Goal: Task Accomplishment & Management: Manage account settings

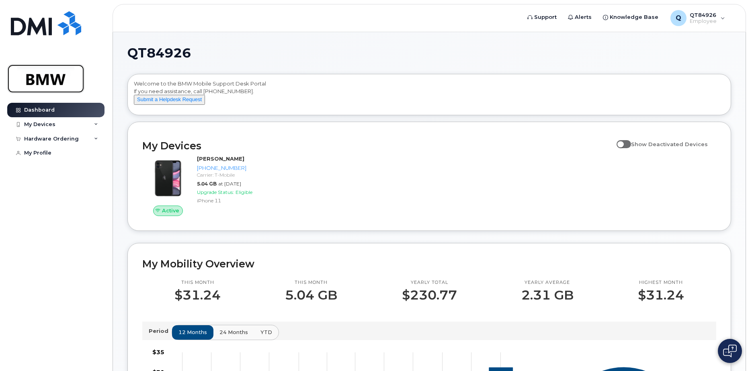
click at [52, 74] on img at bounding box center [46, 78] width 62 height 23
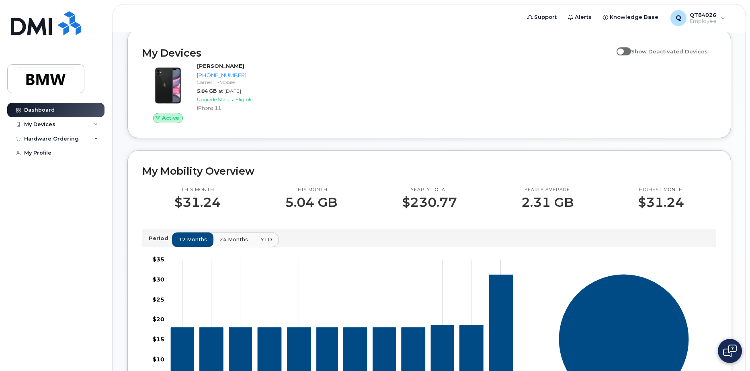
scroll to position [34, 0]
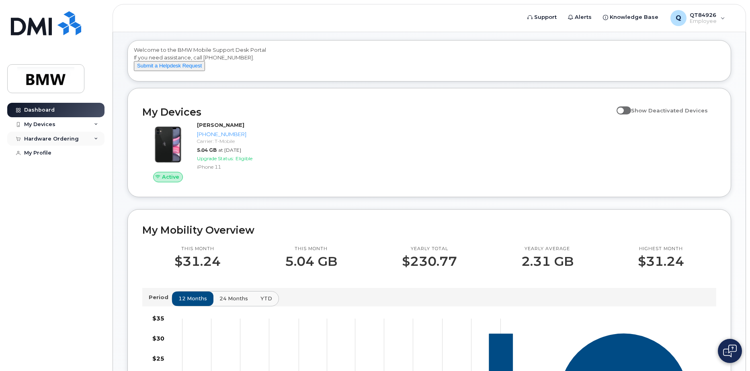
click at [95, 139] on icon at bounding box center [96, 139] width 4 height 4
click at [96, 122] on div "My Devices" at bounding box center [55, 124] width 97 height 14
click at [98, 138] on div "Hardware Ordering" at bounding box center [55, 139] width 97 height 14
click at [546, 19] on span "Support" at bounding box center [545, 17] width 23 height 8
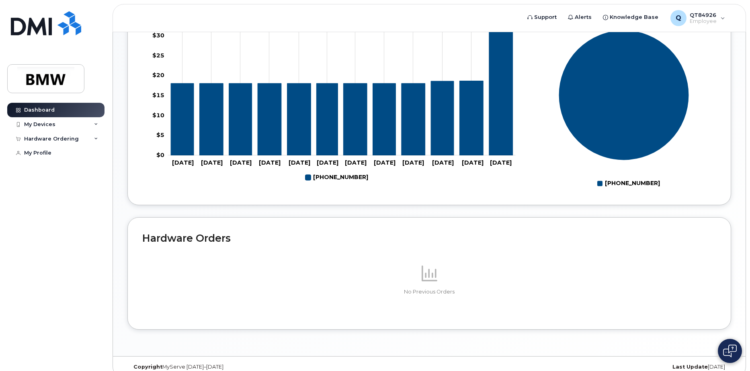
scroll to position [355, 0]
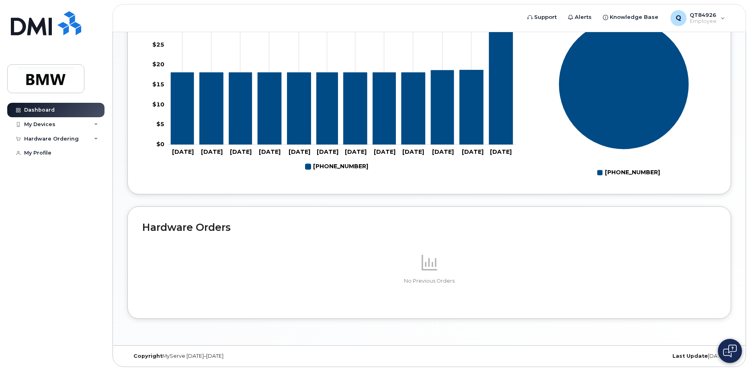
click at [738, 354] on button at bounding box center [730, 351] width 24 height 24
click at [550, 248] on div "No Previous Orders" at bounding box center [429, 269] width 574 height 70
click at [441, 269] on p at bounding box center [429, 262] width 574 height 19
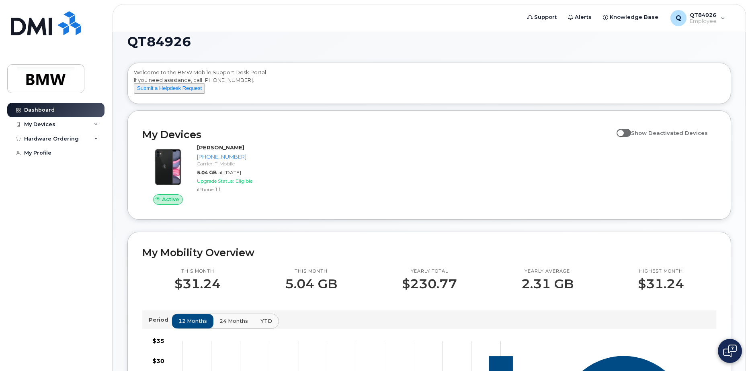
scroll to position [0, 0]
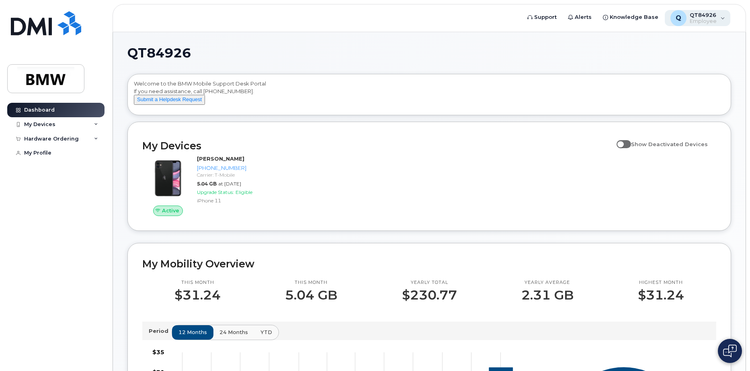
click at [717, 18] on div "Q QT84926 Employee" at bounding box center [698, 18] width 66 height 16
click at [23, 152] on div at bounding box center [18, 153] width 9 height 6
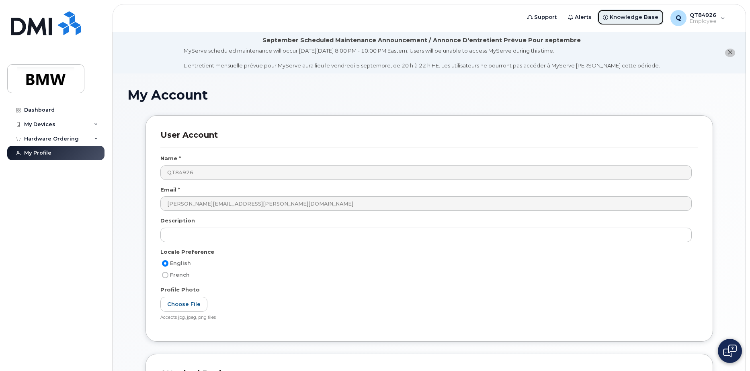
click at [633, 16] on span "Knowledge Base" at bounding box center [634, 17] width 49 height 8
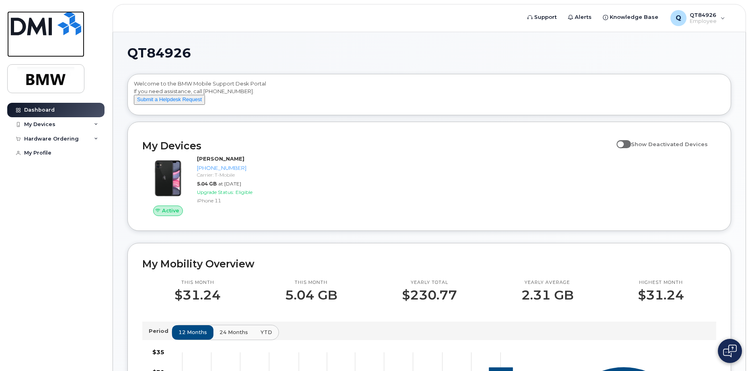
click at [54, 26] on img at bounding box center [46, 23] width 70 height 24
click at [30, 125] on div "My Devices" at bounding box center [39, 124] width 31 height 6
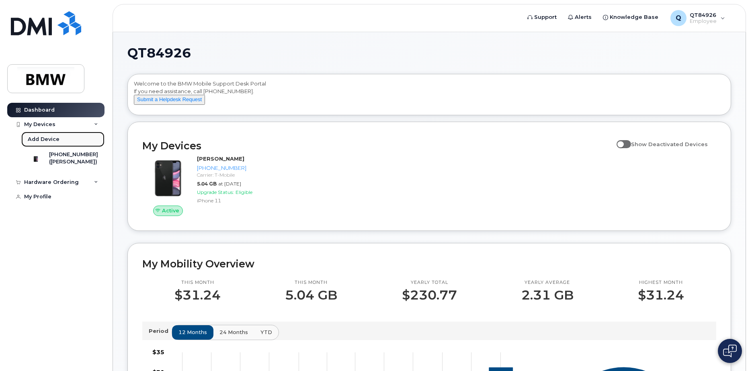
click at [48, 141] on div "Add Device" at bounding box center [44, 139] width 32 height 7
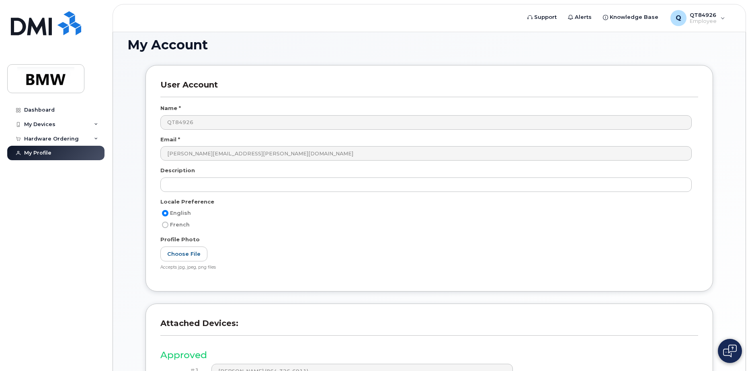
scroll to position [147, 0]
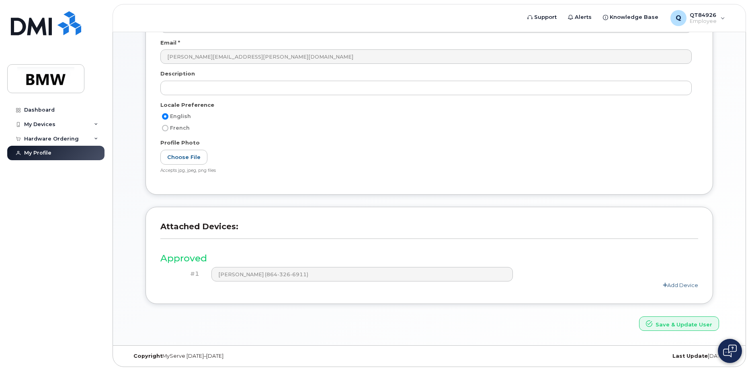
click at [678, 287] on link "Add Device" at bounding box center [680, 285] width 35 height 6
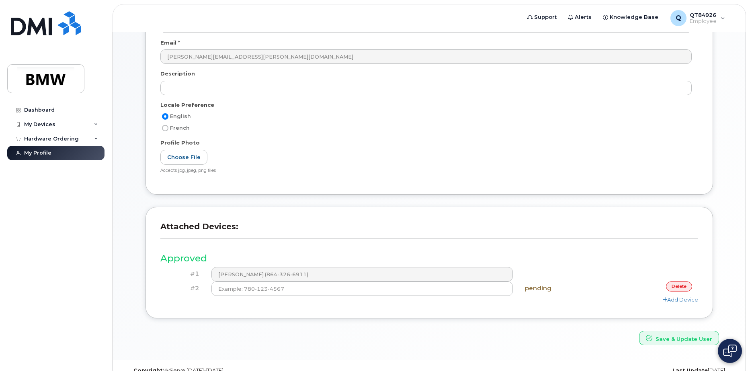
click at [684, 288] on link "delete" at bounding box center [679, 287] width 26 height 10
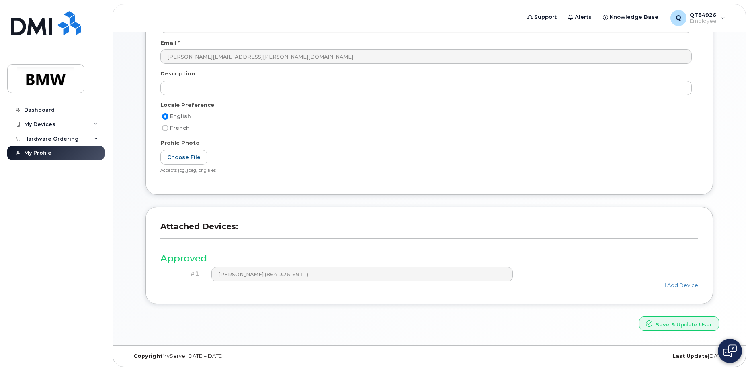
scroll to position [0, 0]
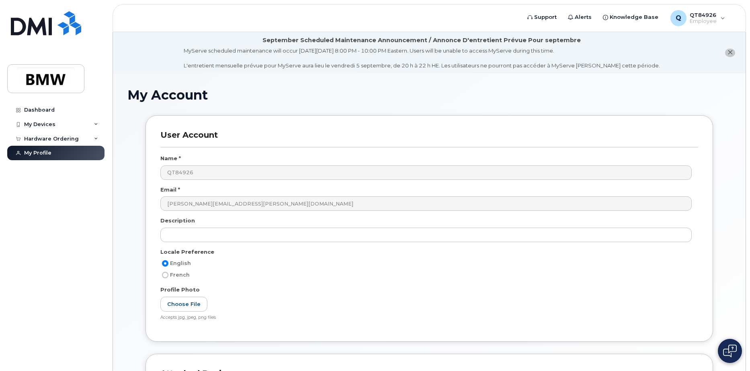
click at [728, 53] on icon "close notification" at bounding box center [729, 52] width 5 height 5
